Goal: Information Seeking & Learning: Learn about a topic

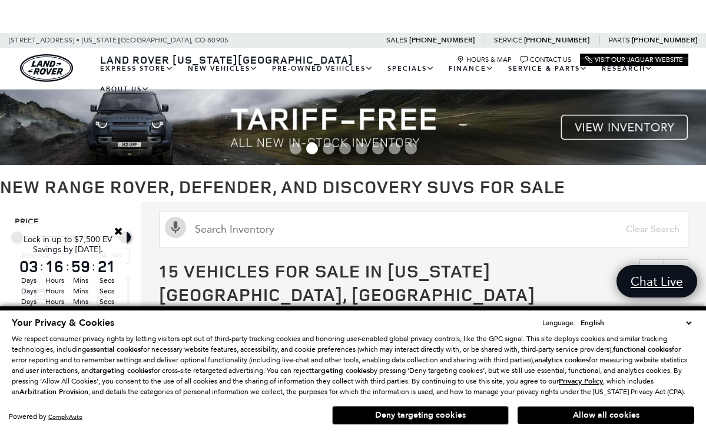
click at [429, 418] on button "Deny targeting cookies" at bounding box center [420, 414] width 177 height 19
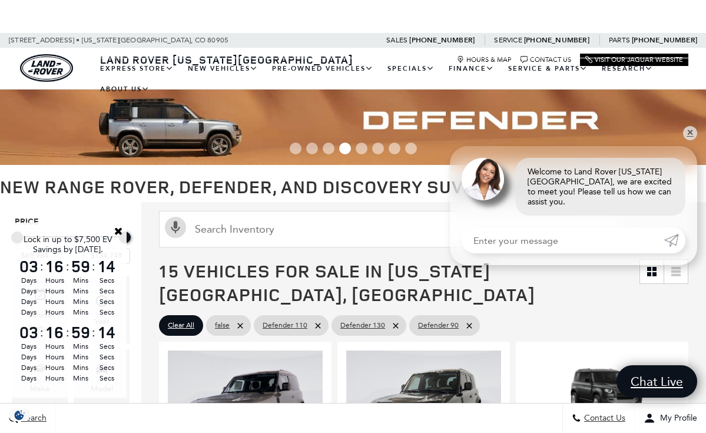
click at [297, 149] on span "Go to slide 1" at bounding box center [296, 148] width 12 height 12
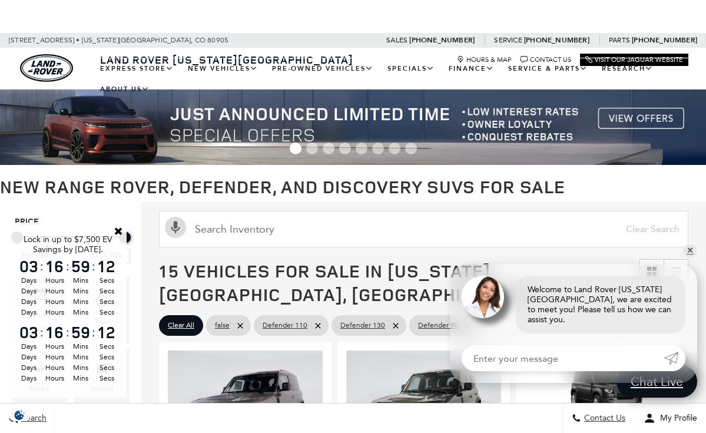
click at [636, 119] on img at bounding box center [353, 126] width 706 height 75
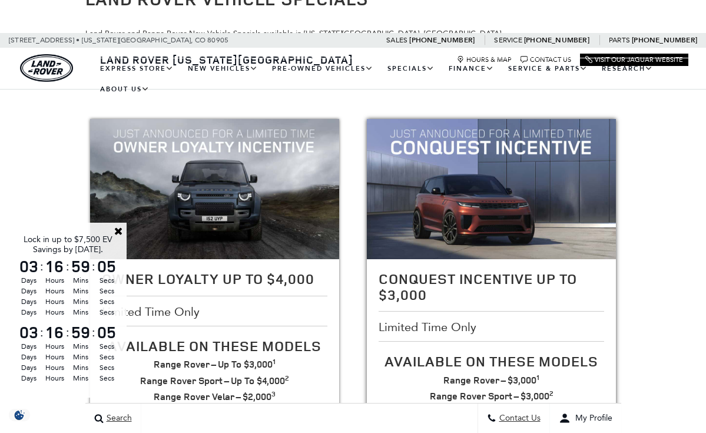
scroll to position [157, 0]
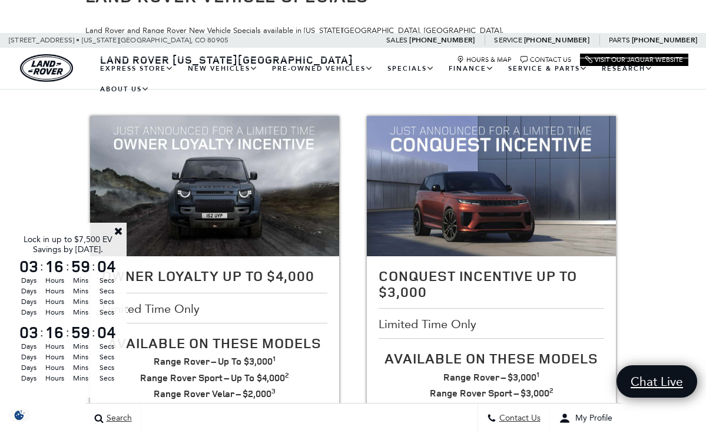
click at [117, 228] on link "Close" at bounding box center [118, 230] width 11 height 11
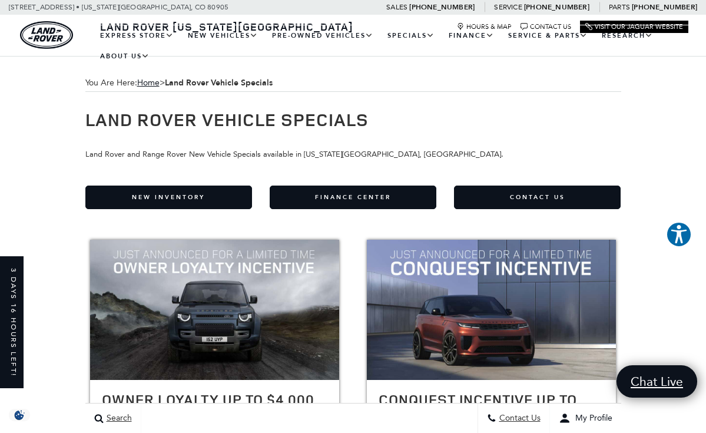
scroll to position [0, 0]
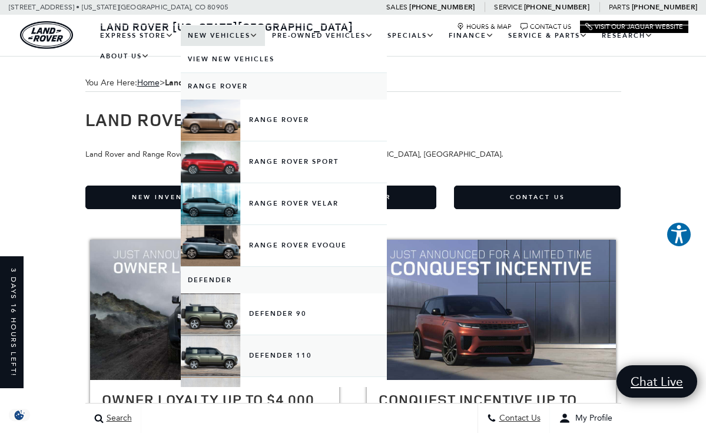
click at [289, 364] on link "Defender 110" at bounding box center [284, 355] width 206 height 41
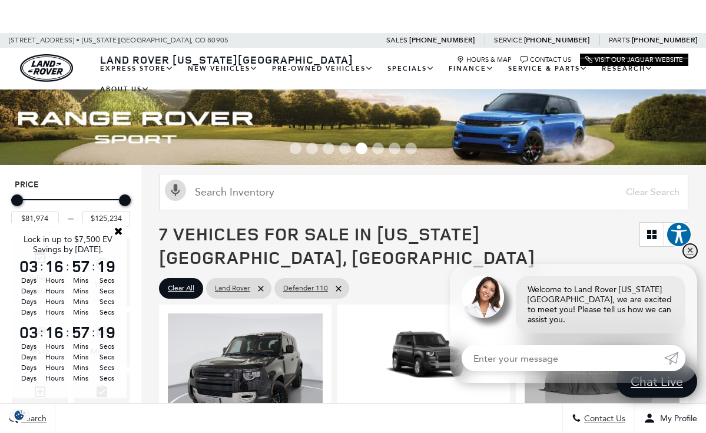
click at [689, 257] on link "✕" at bounding box center [690, 251] width 14 height 14
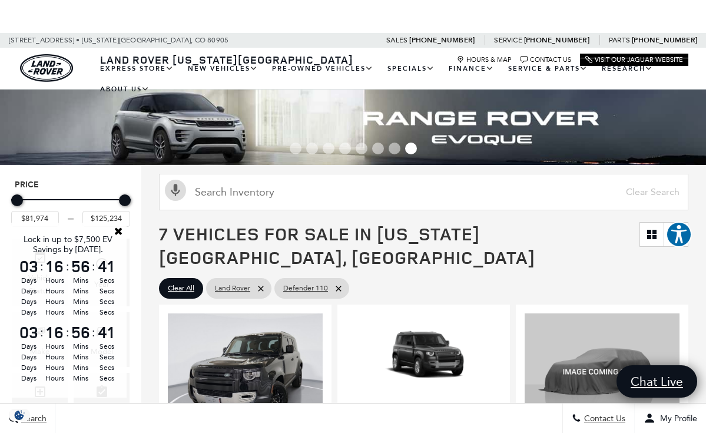
scroll to position [-2, 0]
